Goal: Information Seeking & Learning: Find specific fact

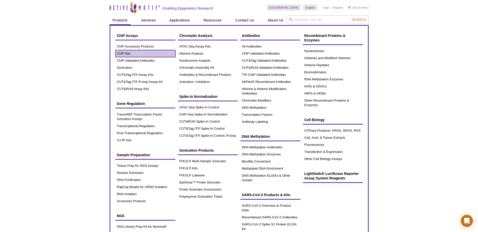
click at [126, 53] on link "ChIP Kits" at bounding box center [145, 53] width 60 height 7
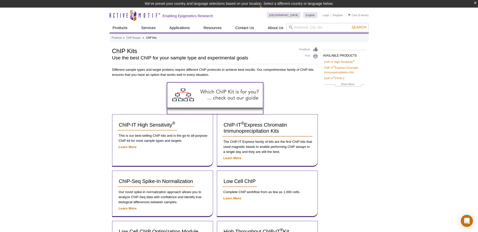
click at [194, 99] on img at bounding box center [215, 95] width 96 height 25
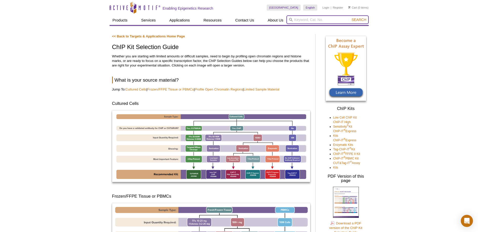
click at [309, 22] on input "search" at bounding box center [328, 19] width 82 height 9
type input "53180"
click at [350, 17] on button "Search" at bounding box center [359, 19] width 18 height 5
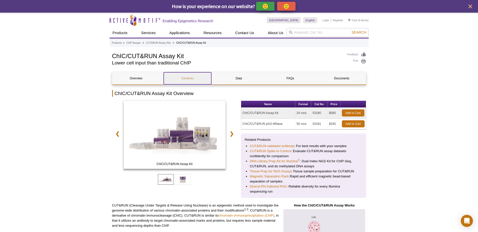
click at [190, 78] on link "Contents" at bounding box center [188, 78] width 48 height 12
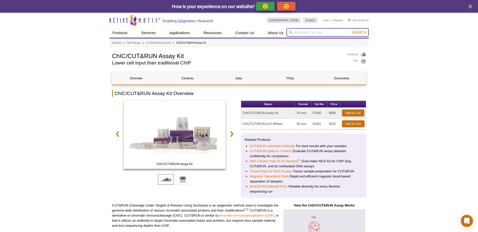
click at [310, 33] on input "search" at bounding box center [328, 32] width 82 height 9
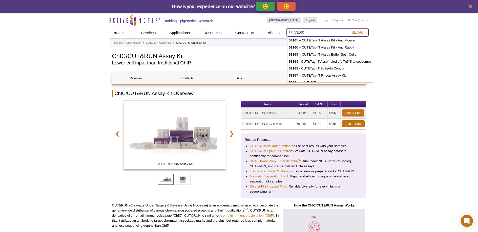
type input "53160"
click at [350, 30] on button "Search" at bounding box center [359, 32] width 18 height 5
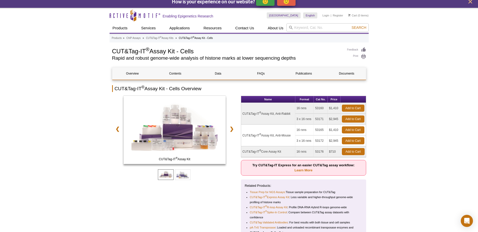
scroll to position [10, 0]
